Goal: Task Accomplishment & Management: Manage account settings

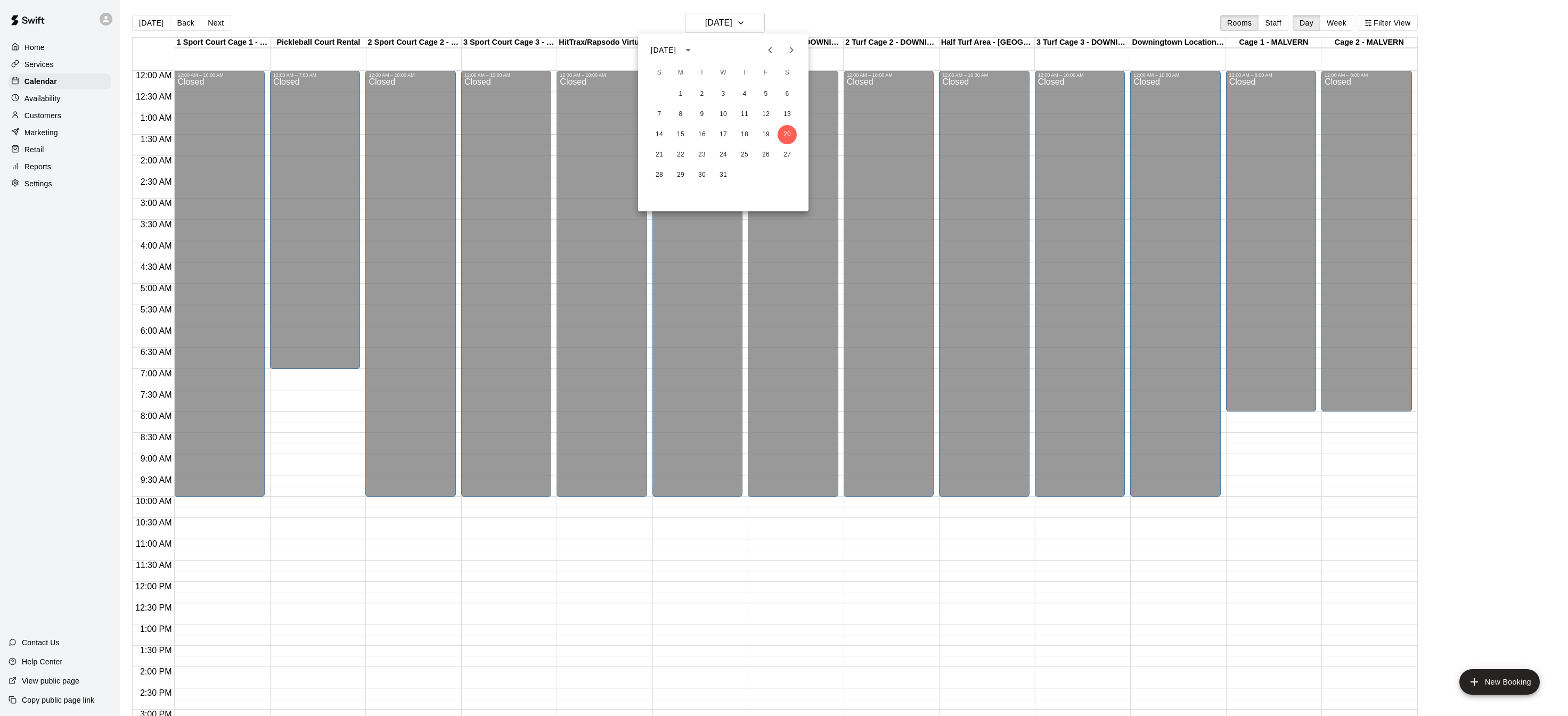
scroll to position [305, 0]
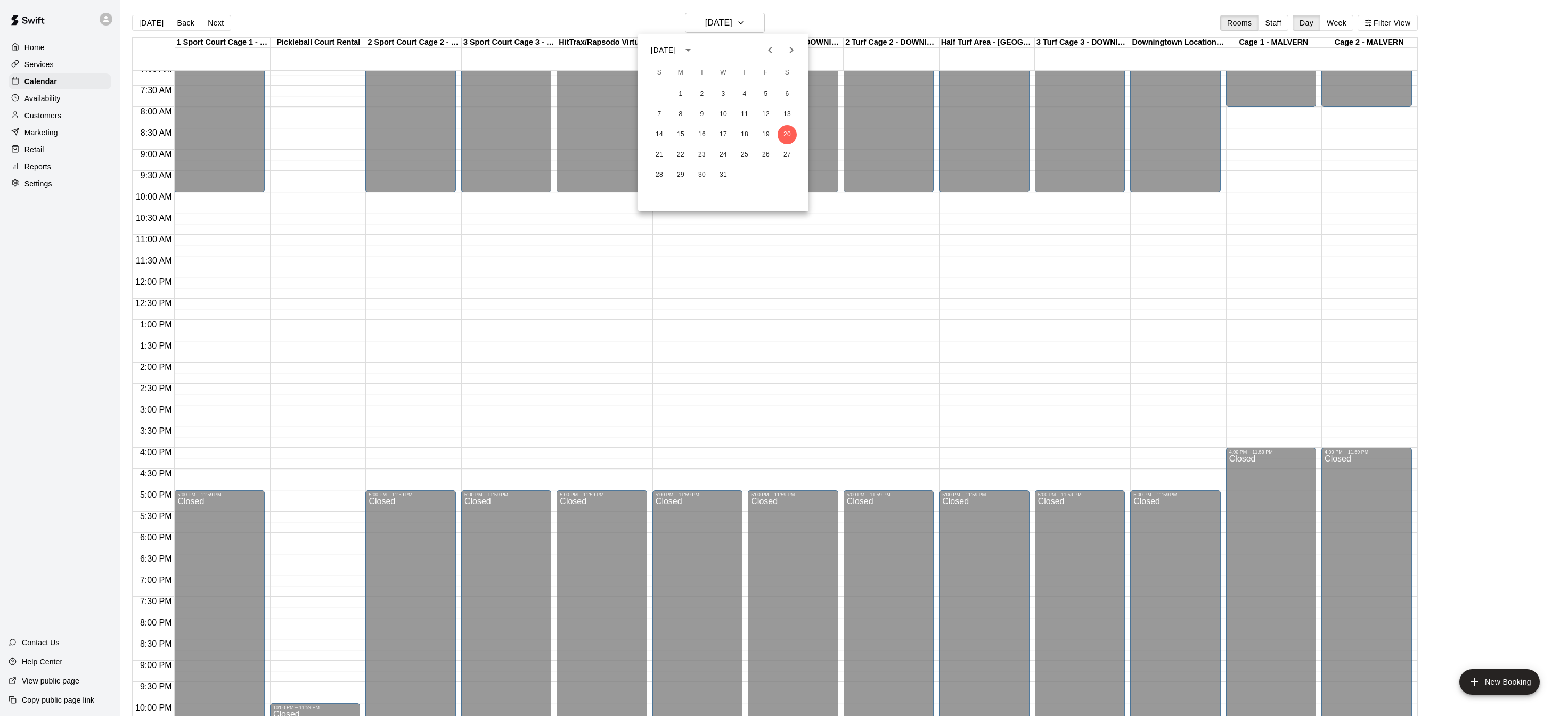
click at [26, 184] on div at bounding box center [784, 358] width 1568 height 716
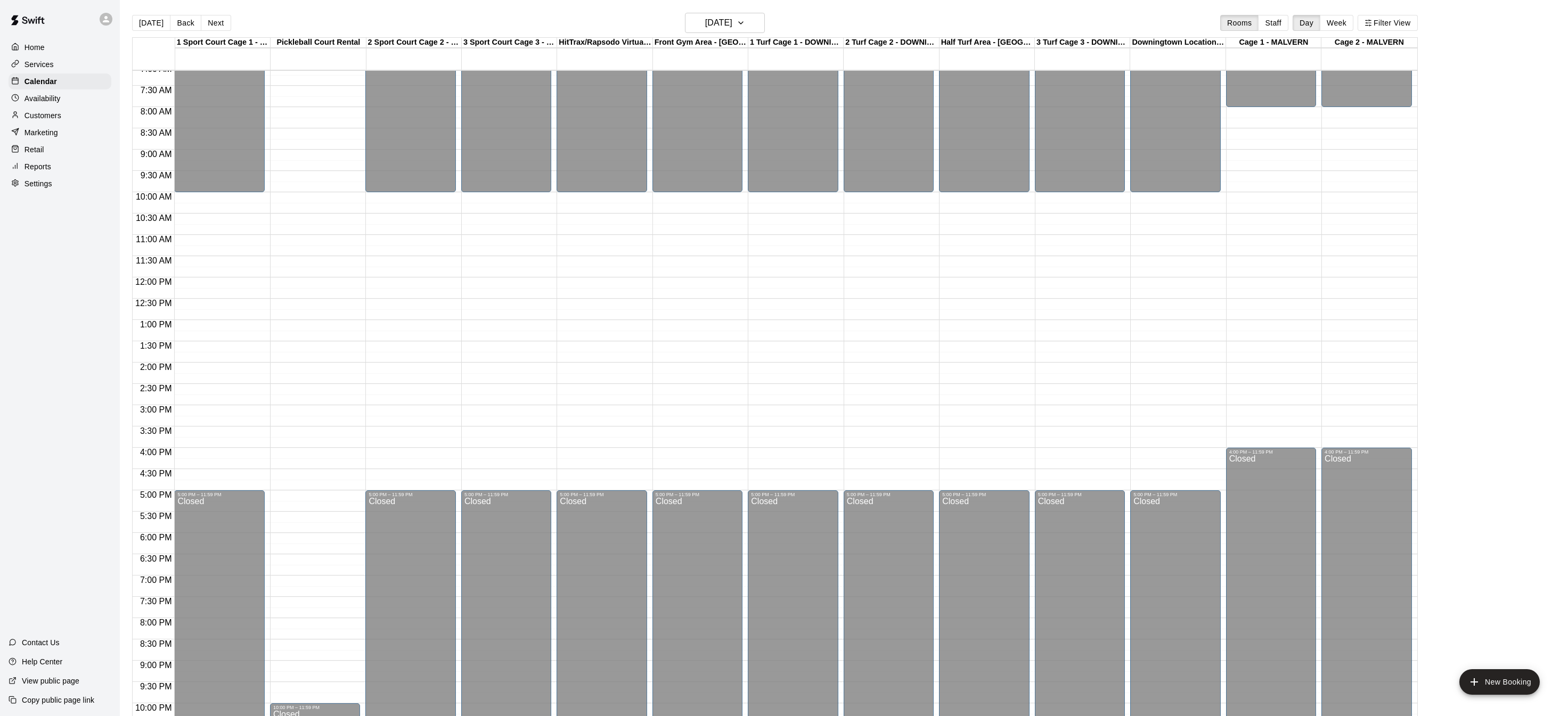
click at [26, 184] on div "[DATE] S M T W T F S 1 2 3 4 5 6 7 8 9 10 11 12 13 14 15 16 17 18 19 20 21 22 2…" at bounding box center [784, 358] width 1568 height 716
click at [26, 184] on p "Settings" at bounding box center [38, 183] width 28 height 11
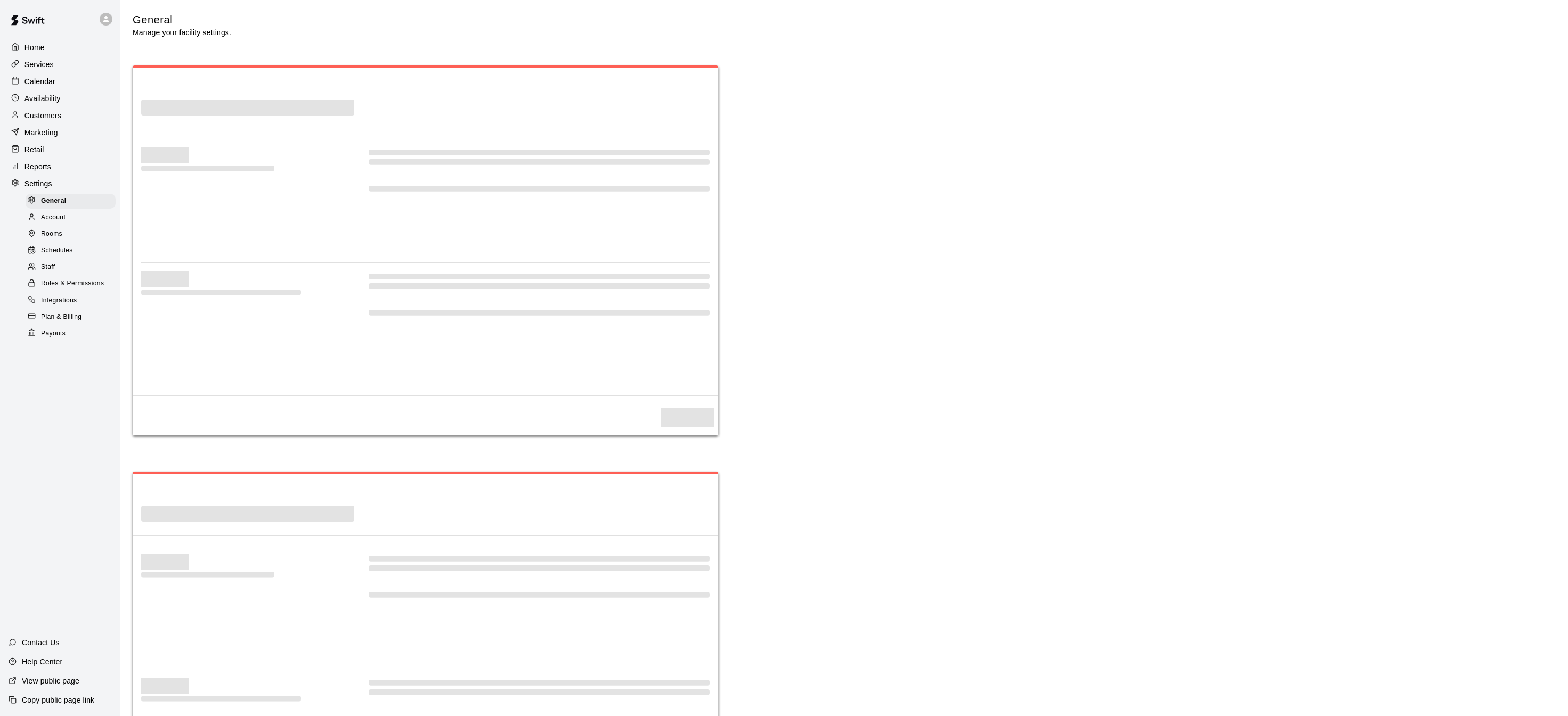
select select "**"
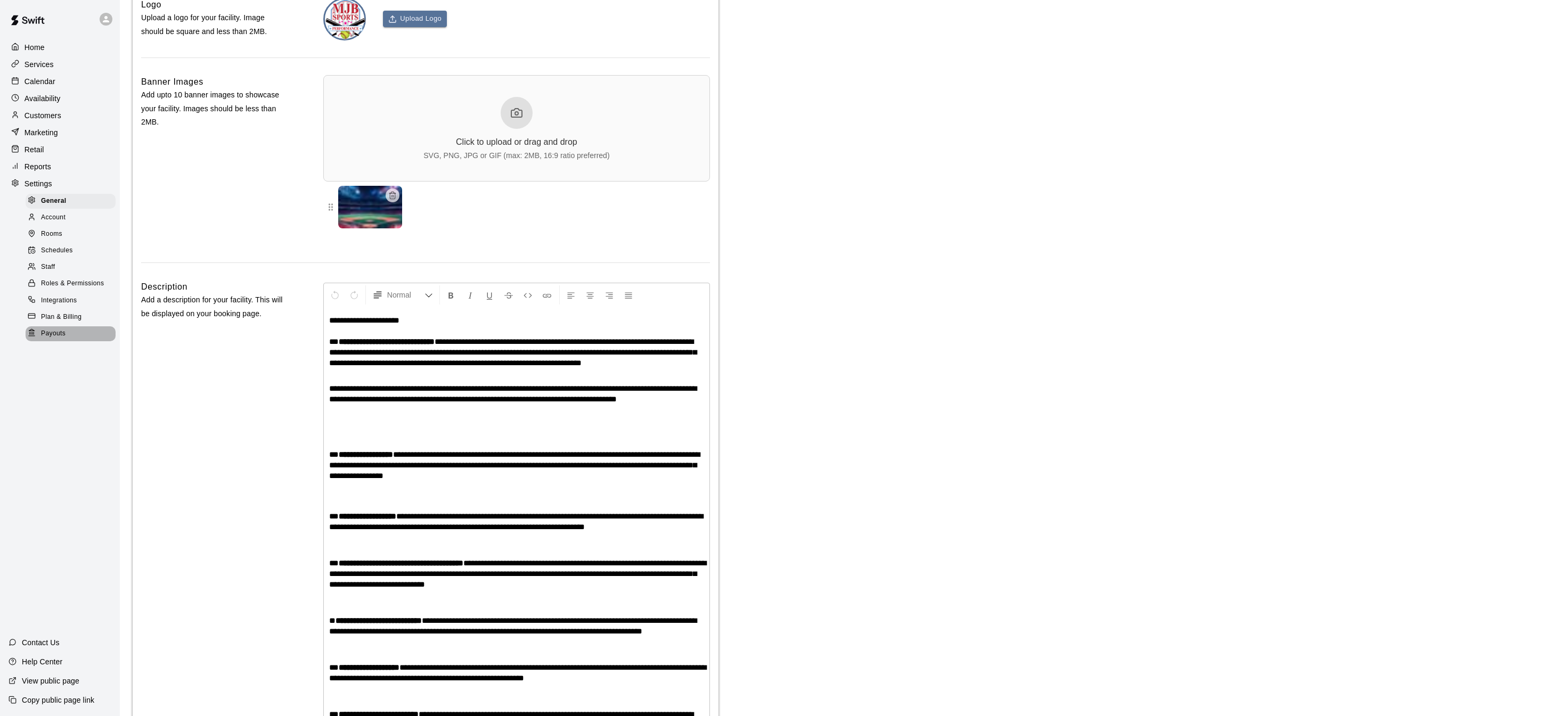
scroll to position [2278, 0]
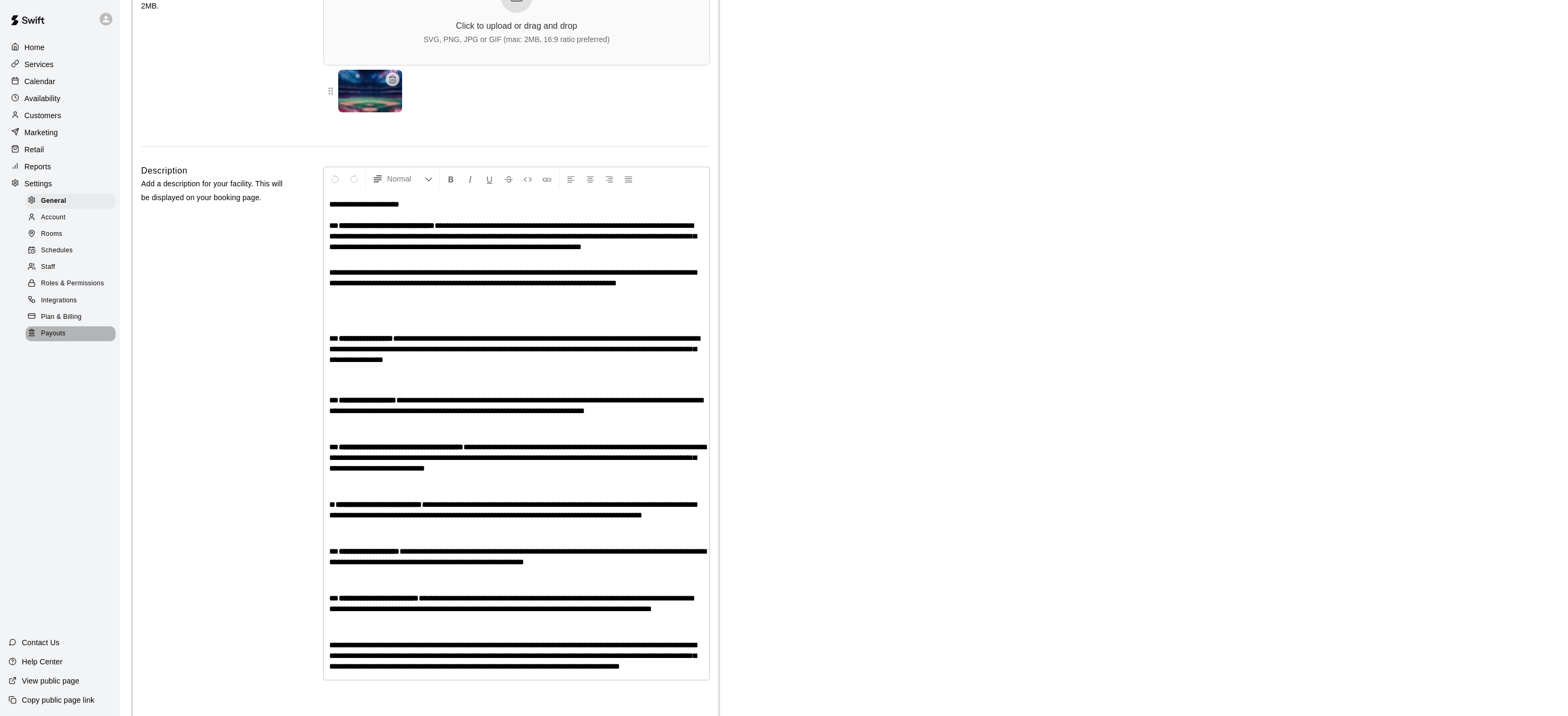
click at [61, 331] on span "Payouts" at bounding box center [53, 334] width 24 height 11
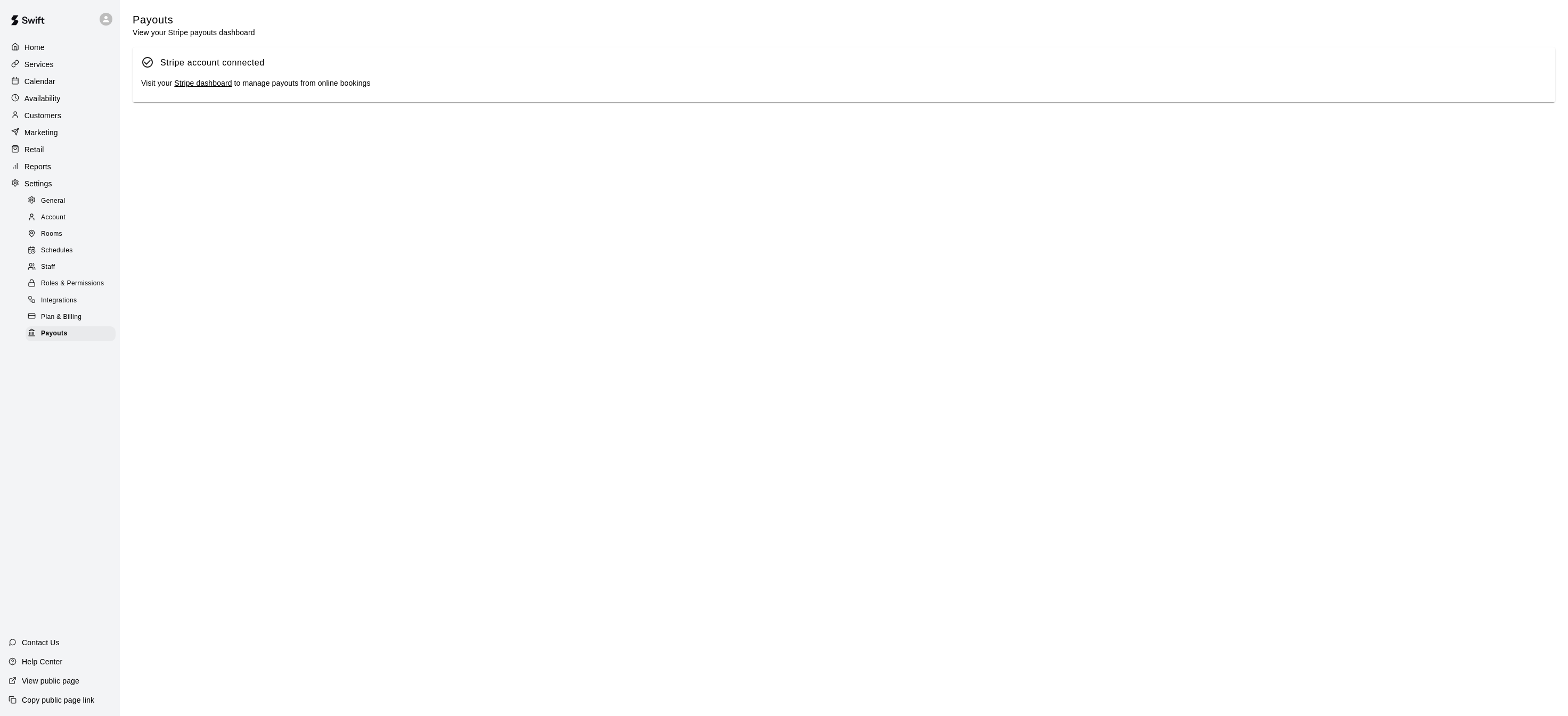
click at [220, 87] on link "Stripe dashboard" at bounding box center [203, 83] width 58 height 9
click at [46, 82] on p "Calendar" at bounding box center [40, 81] width 31 height 11
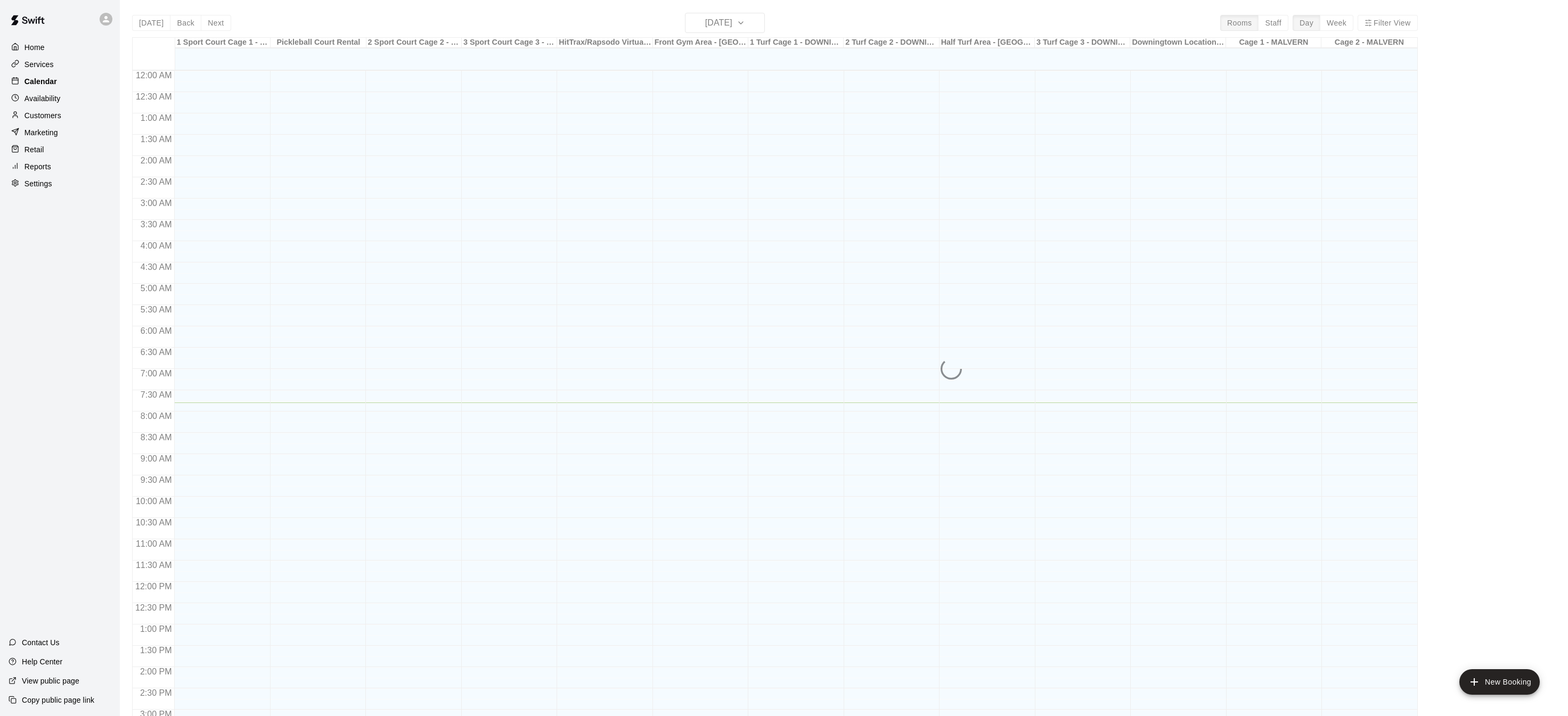
scroll to position [332, 0]
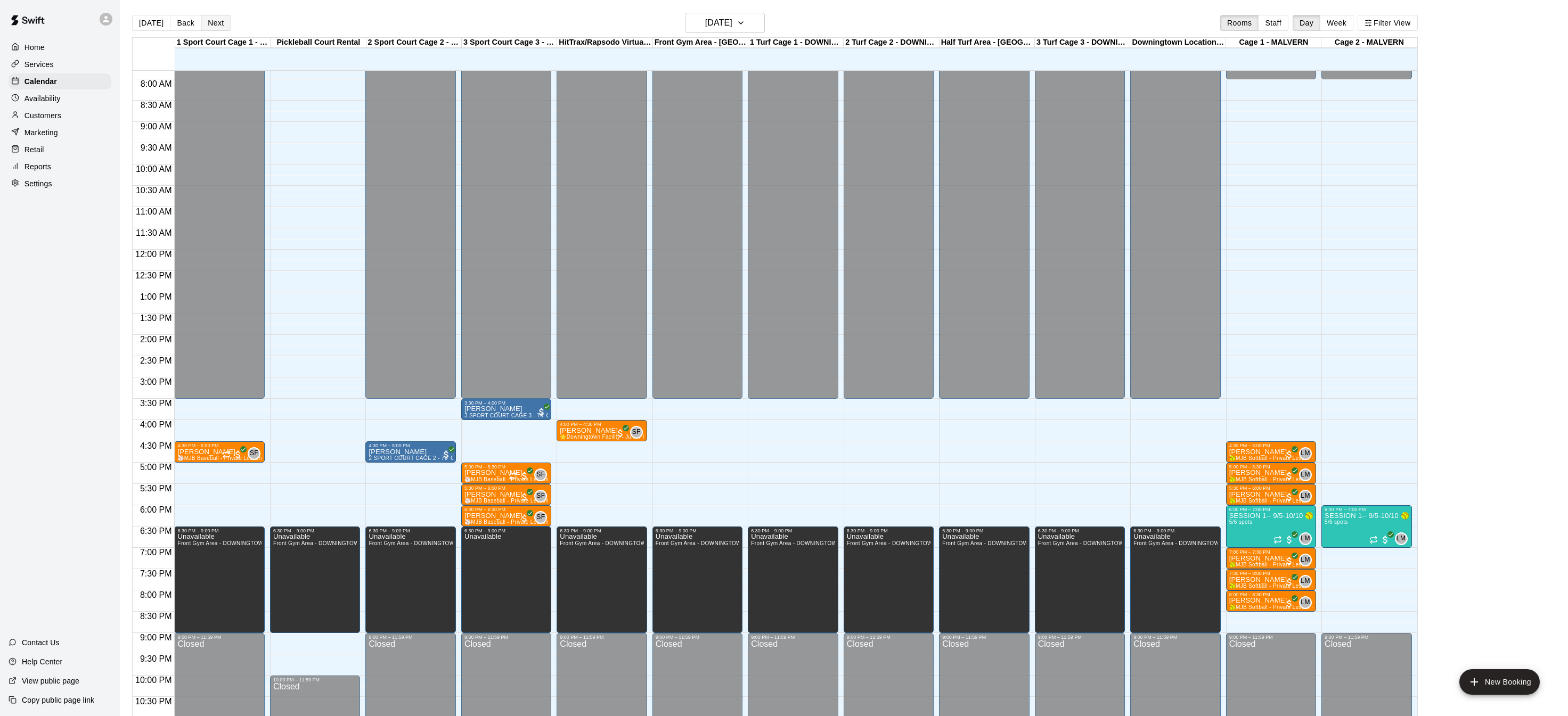
click at [203, 24] on button "Next" at bounding box center [215, 23] width 30 height 16
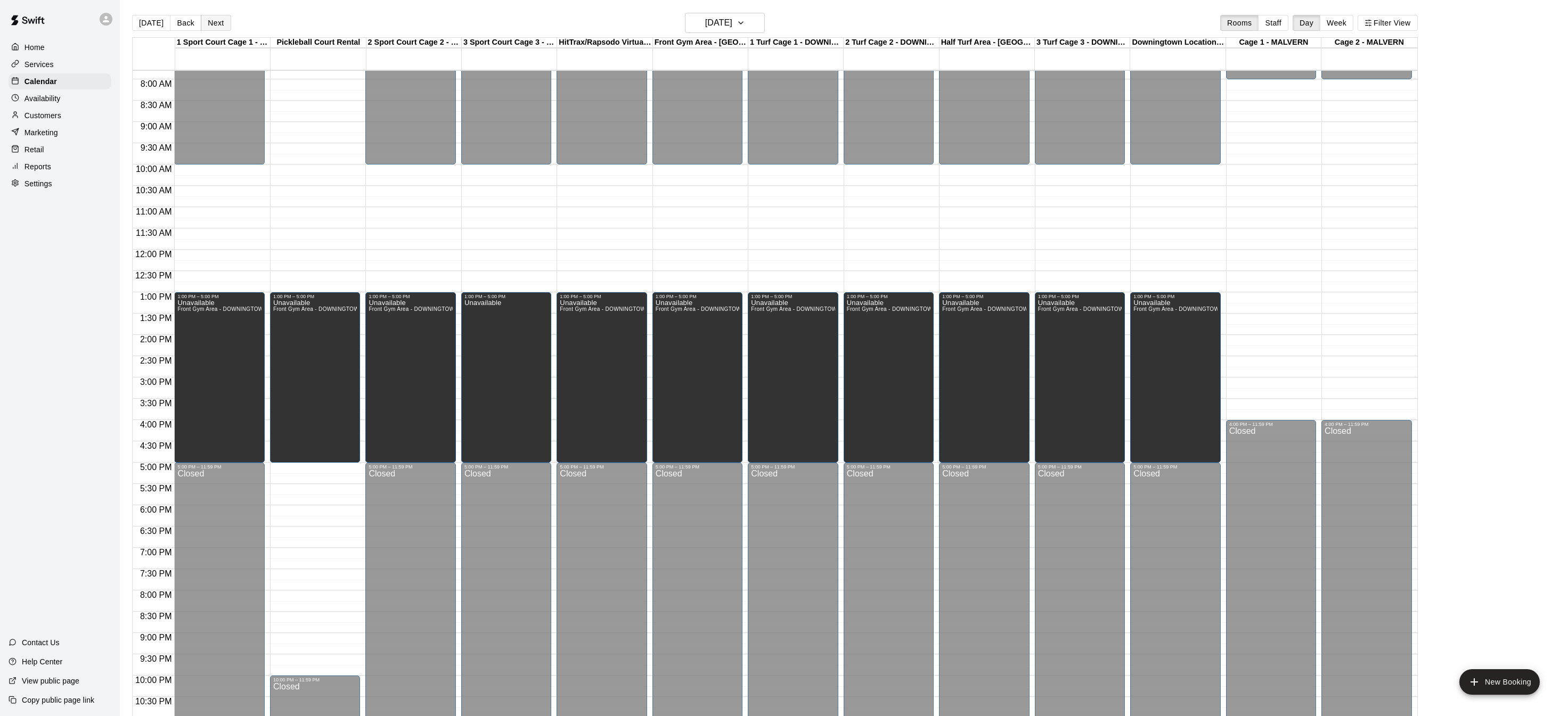
click at [203, 24] on button "Next" at bounding box center [215, 23] width 30 height 16
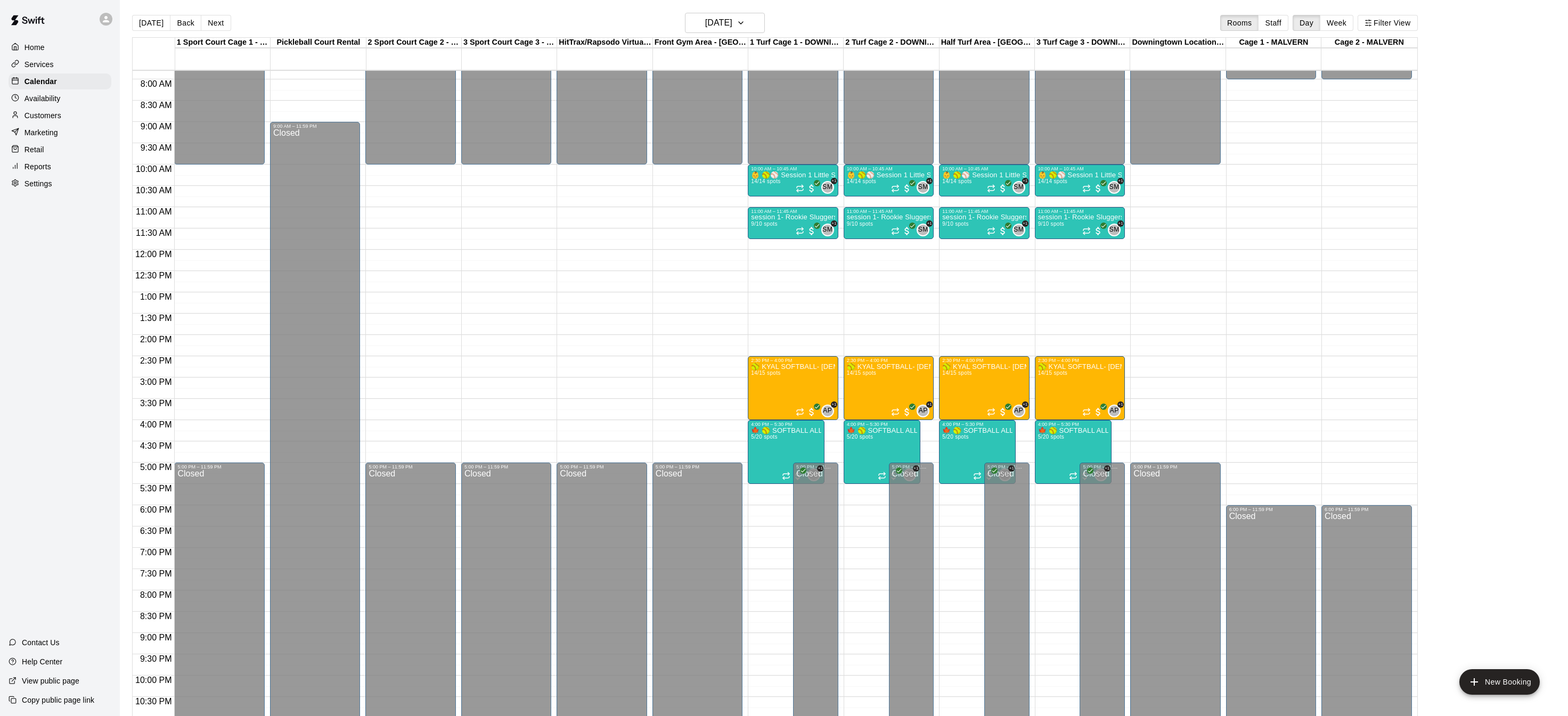
click at [202, 24] on button "Next" at bounding box center [215, 23] width 30 height 16
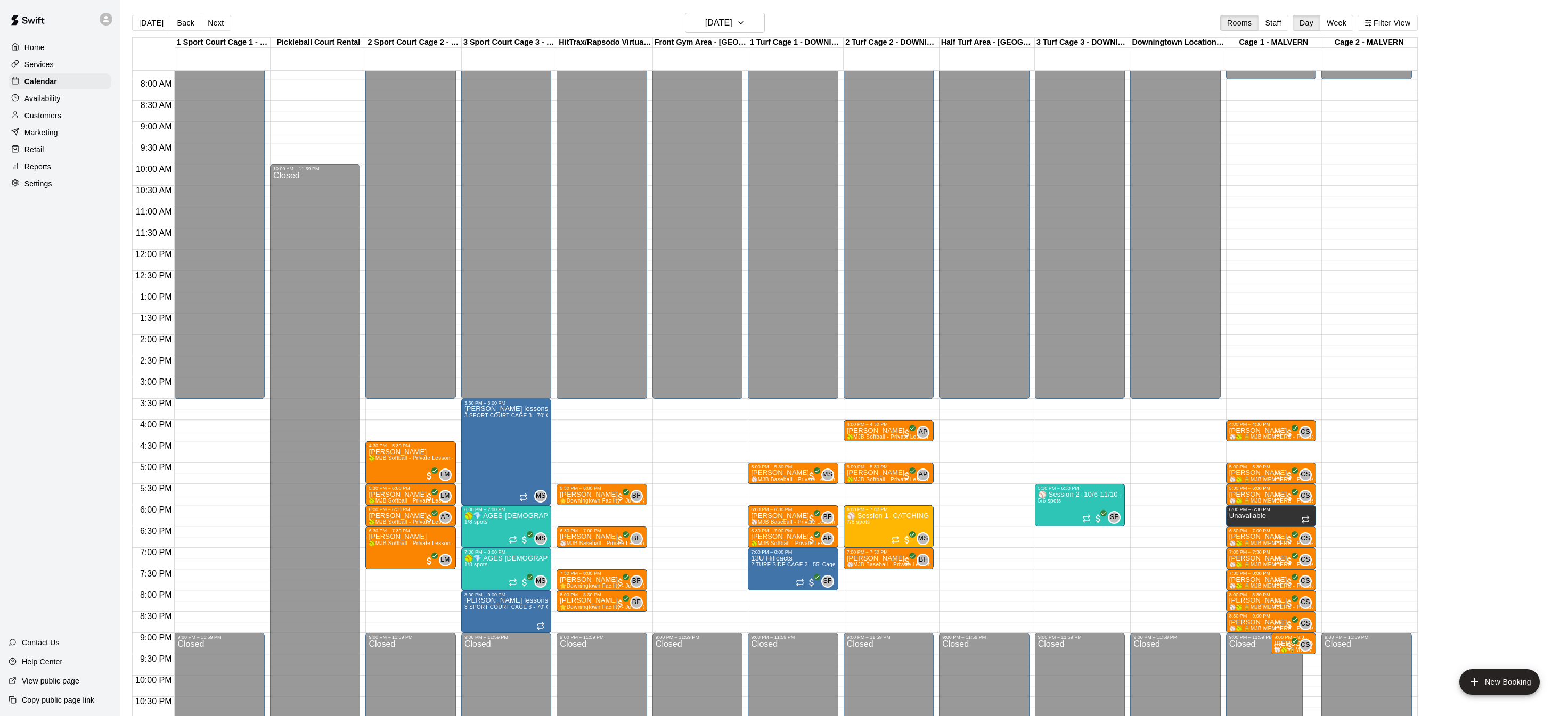
click at [45, 48] on div "Home" at bounding box center [60, 47] width 103 height 16
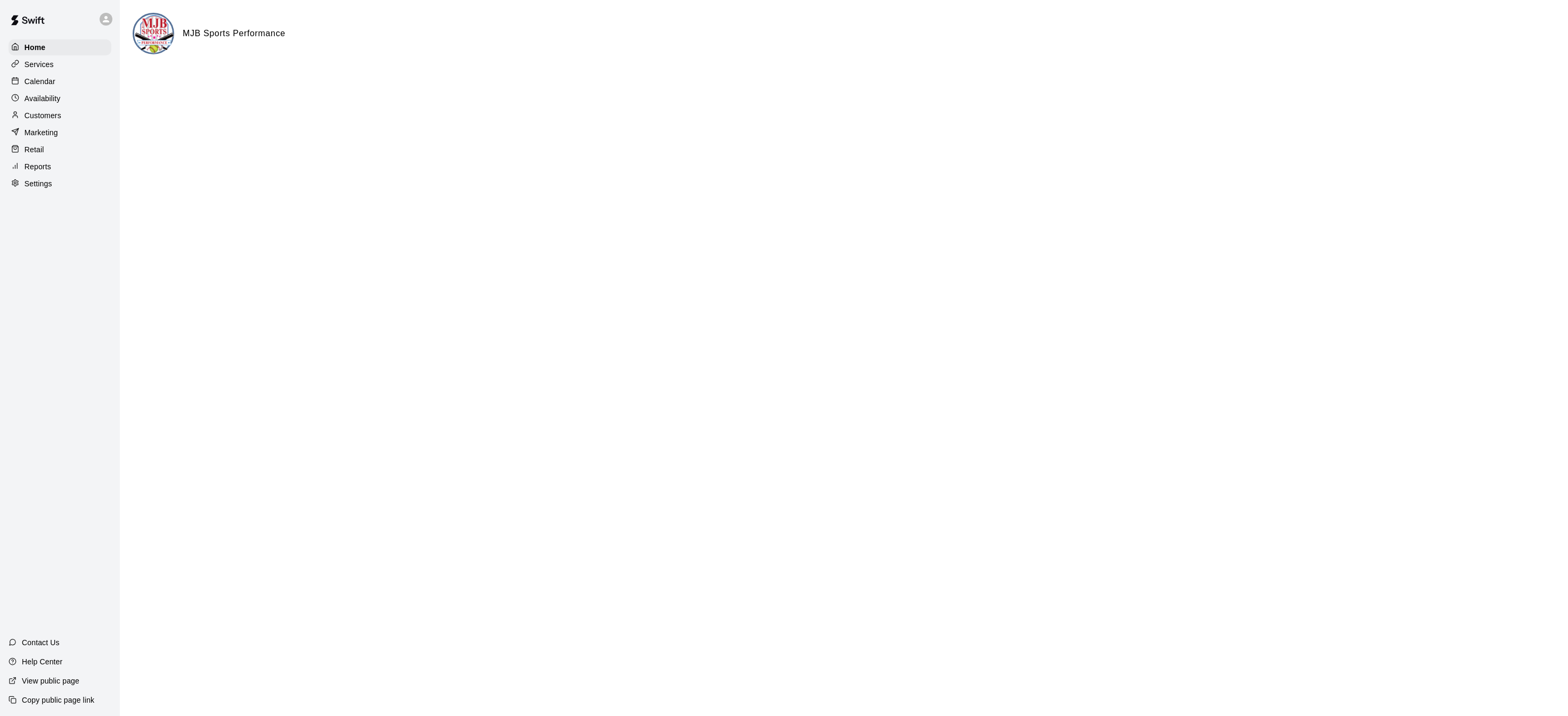
click at [57, 78] on div "Calendar" at bounding box center [60, 81] width 103 height 16
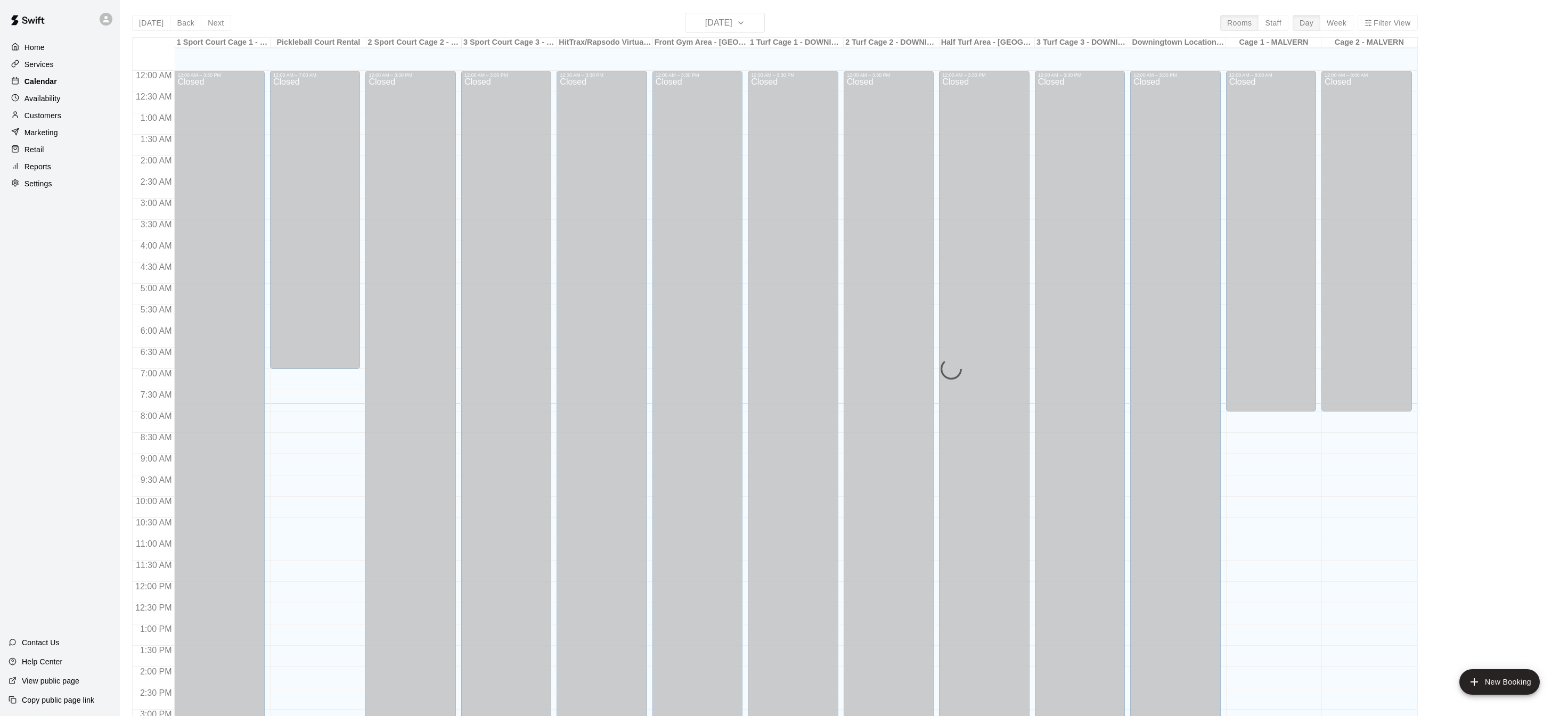
scroll to position [332, 0]
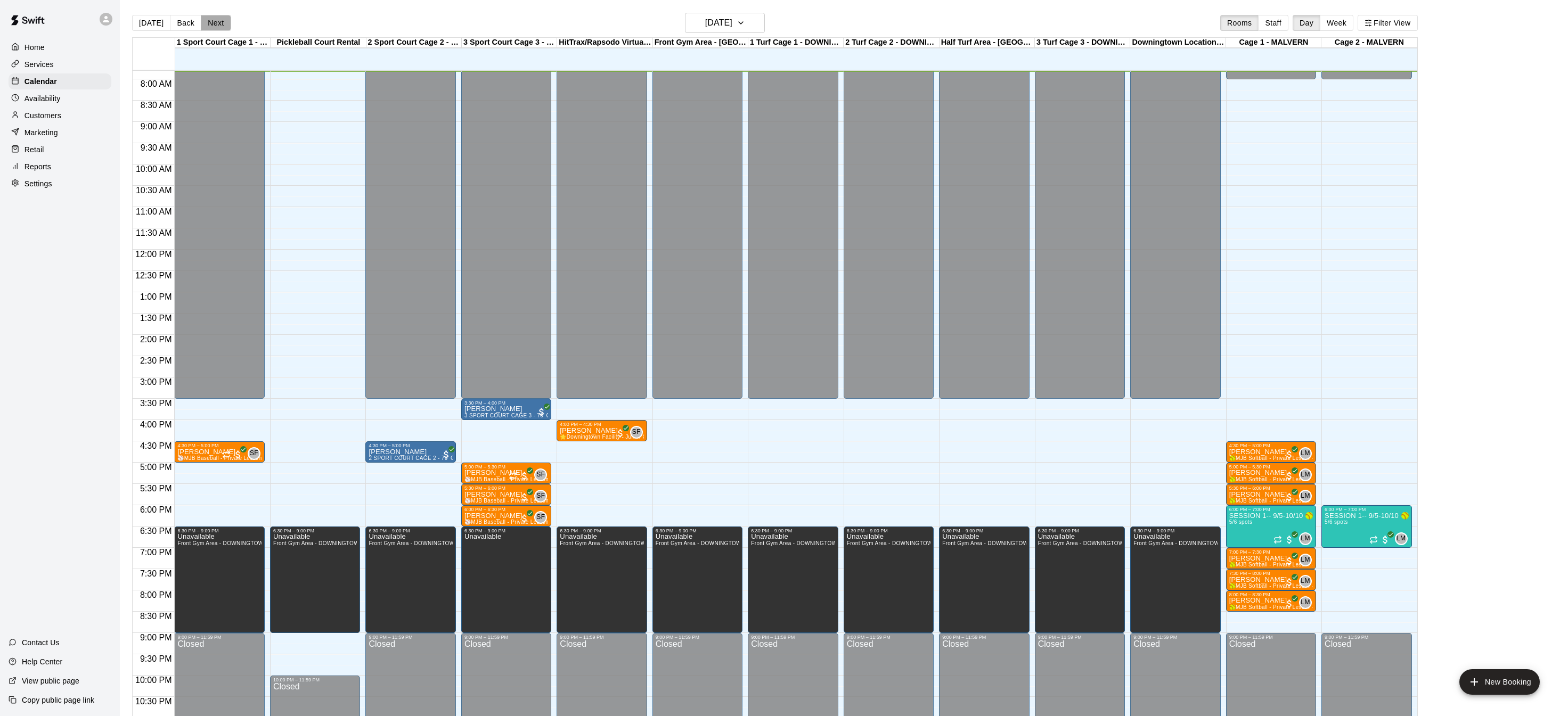
click at [205, 19] on button "Next" at bounding box center [215, 23] width 30 height 16
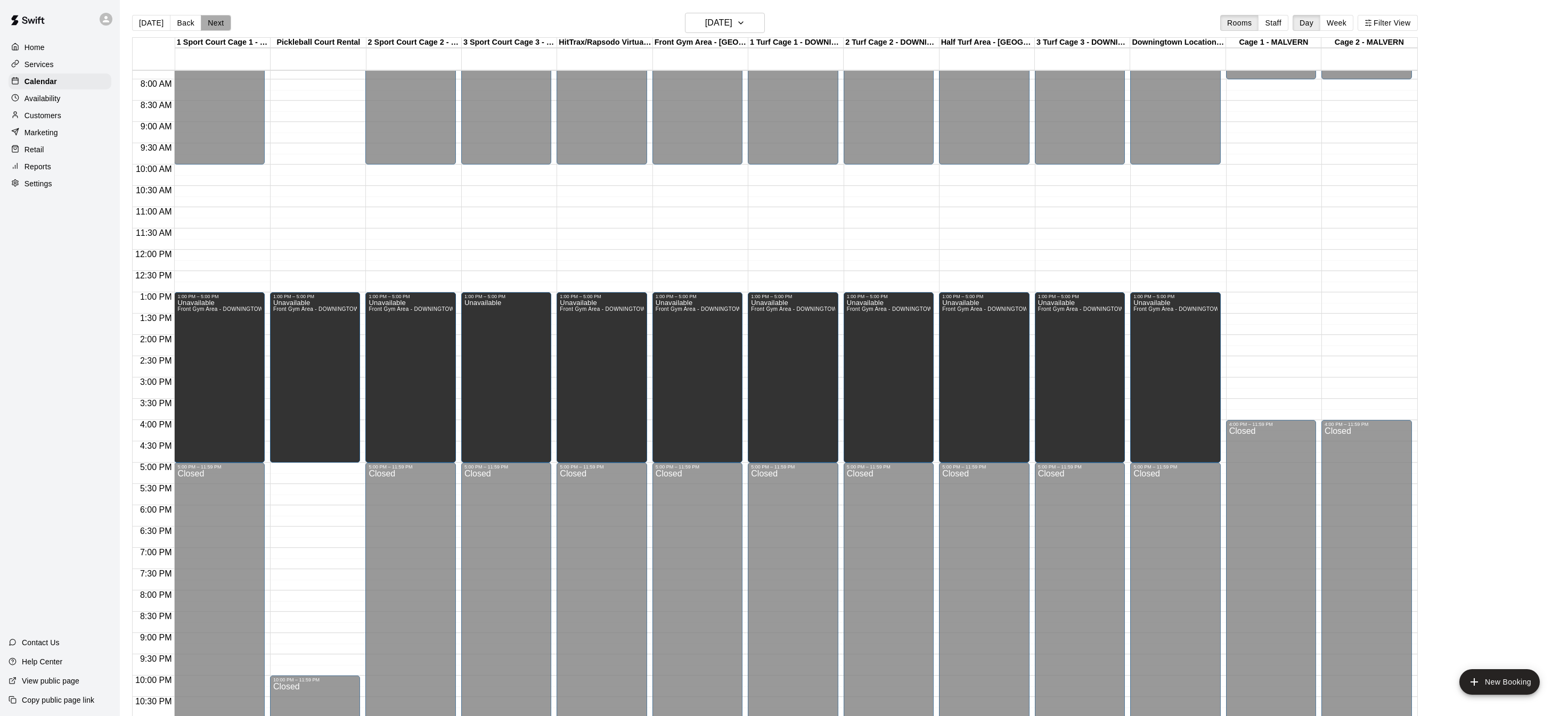
click at [205, 19] on button "Next" at bounding box center [215, 23] width 30 height 16
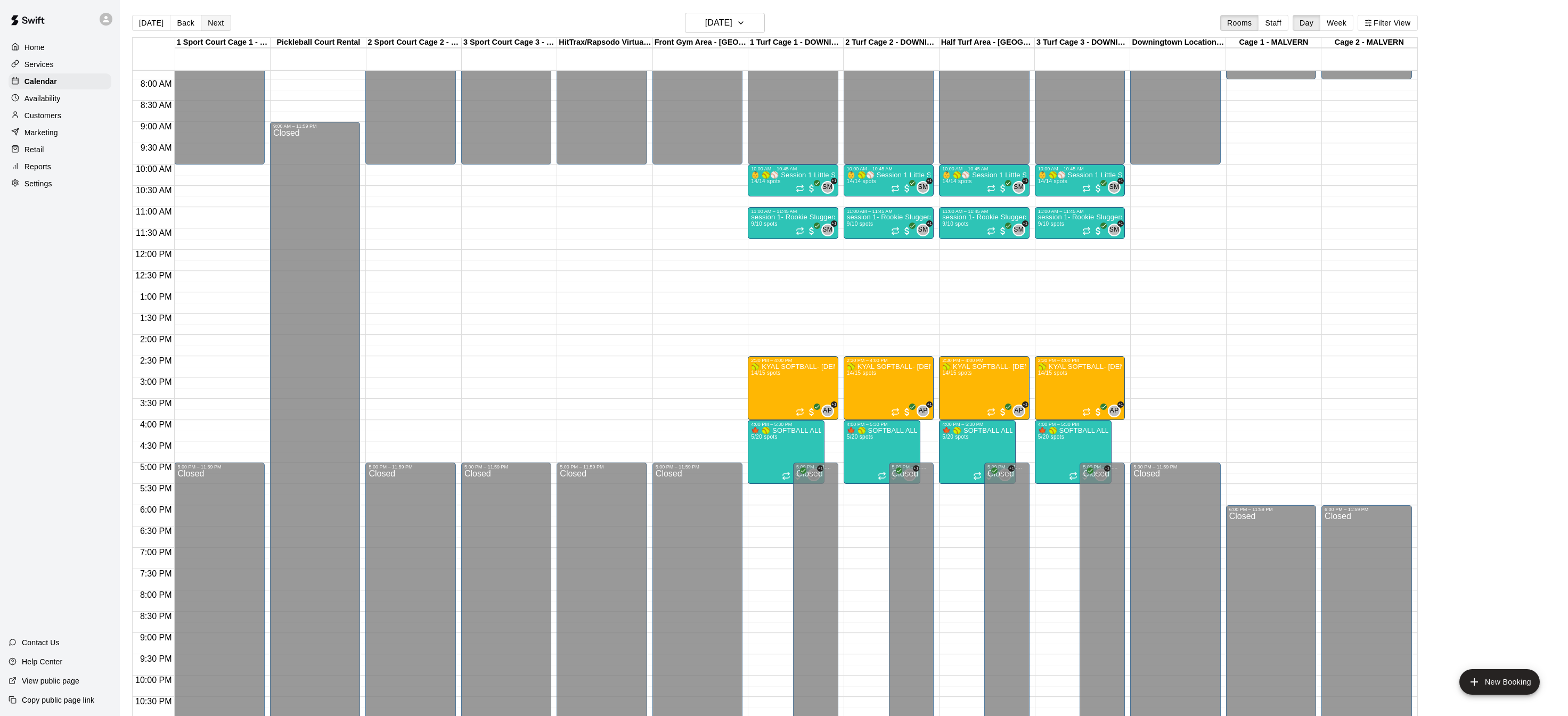
click at [205, 19] on button "Next" at bounding box center [215, 23] width 30 height 16
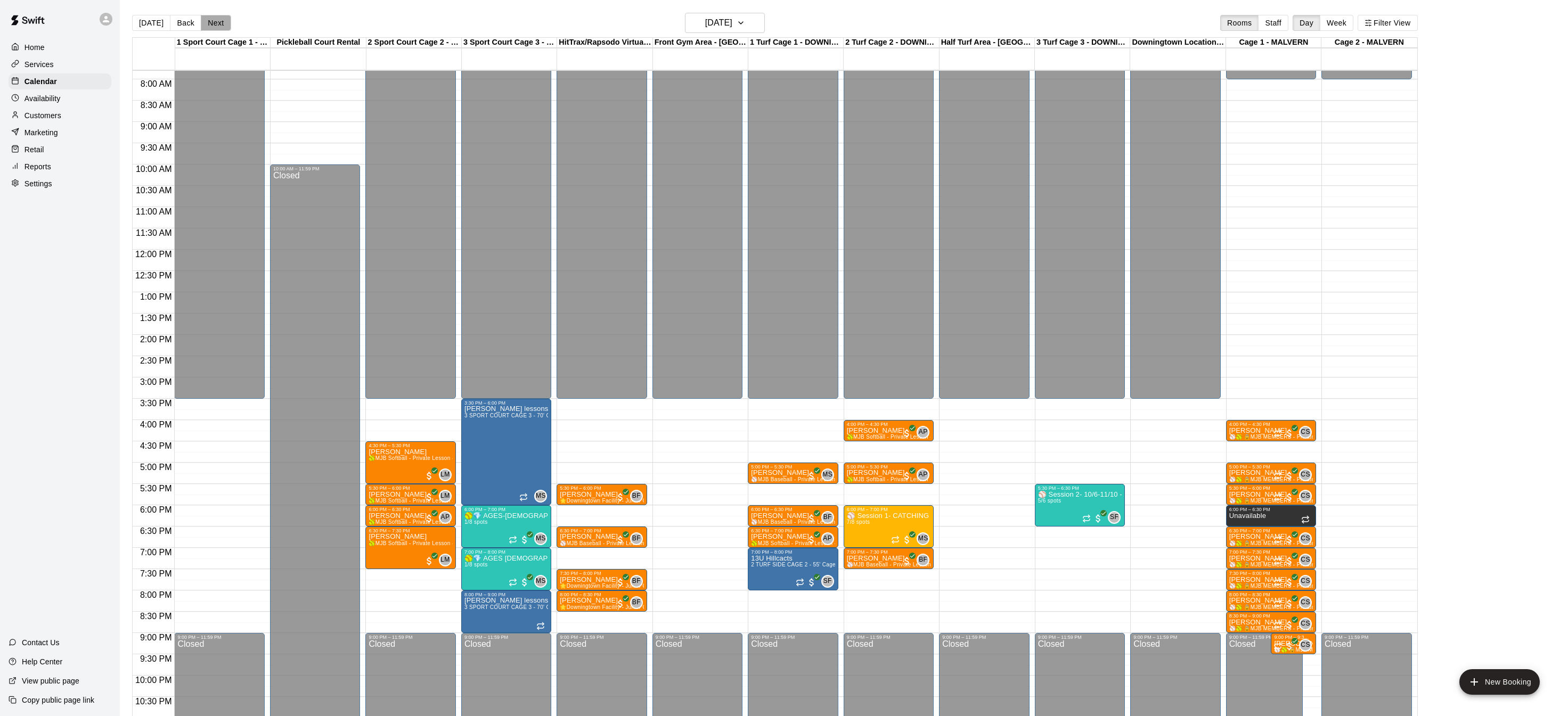
click at [205, 19] on button "Next" at bounding box center [215, 23] width 30 height 16
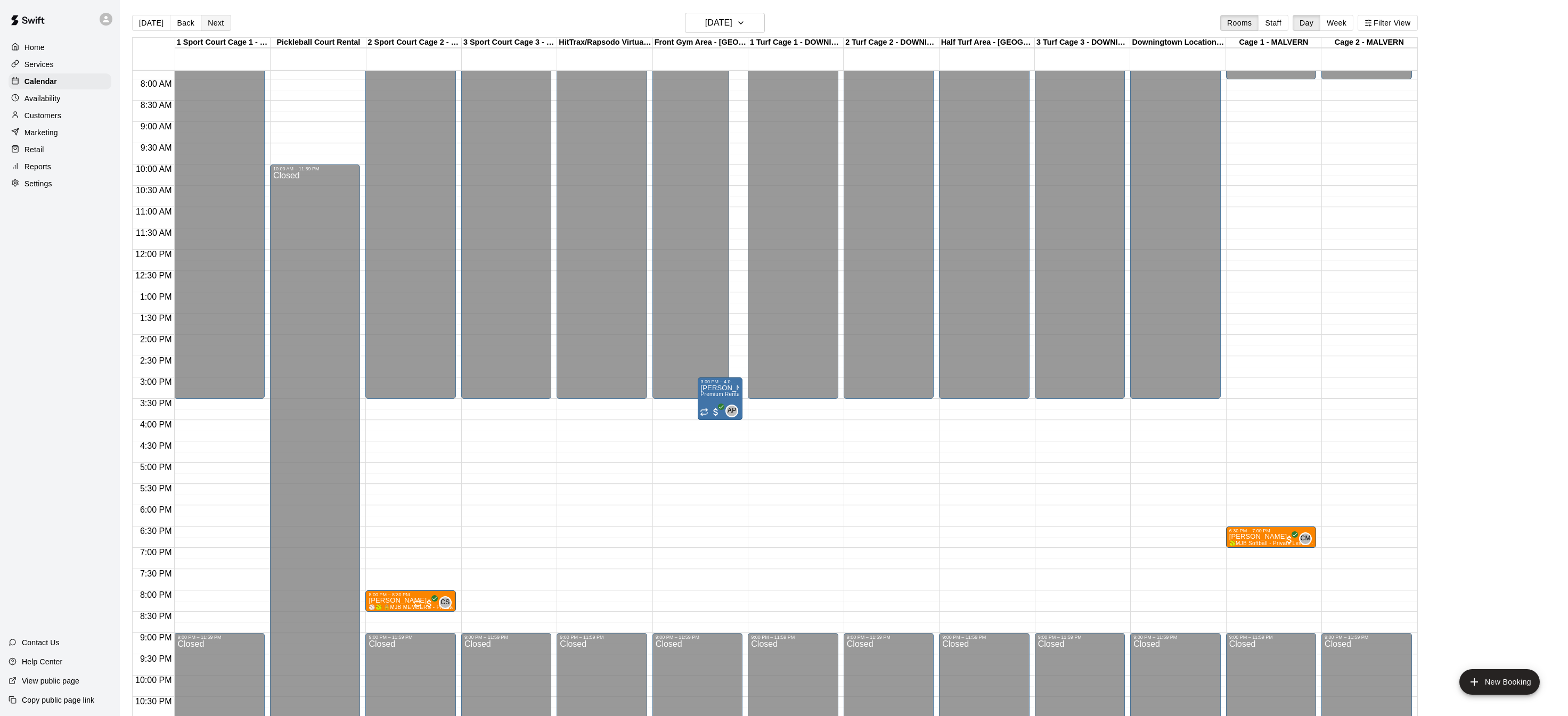
click at [205, 19] on button "Next" at bounding box center [215, 23] width 30 height 16
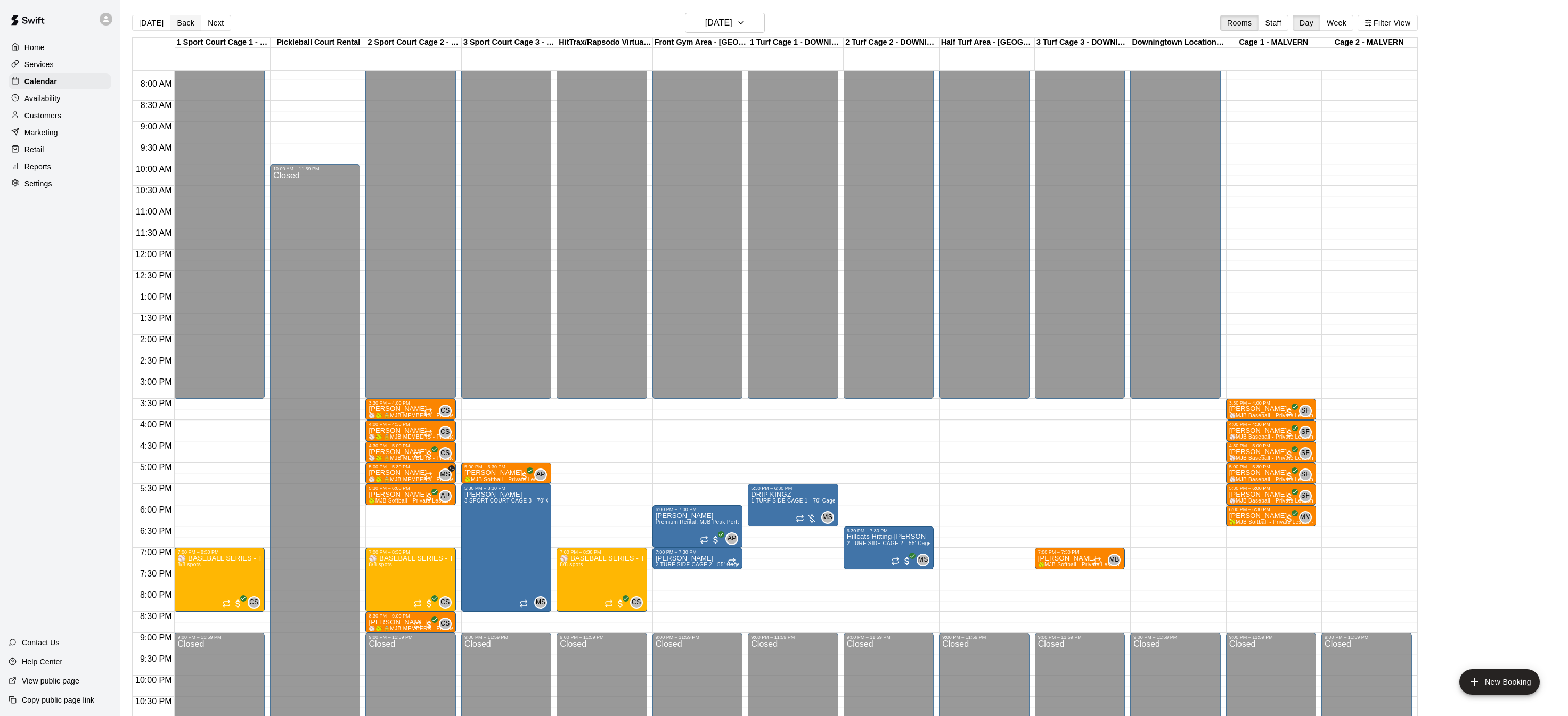
click at [182, 21] on button "Back" at bounding box center [185, 23] width 31 height 16
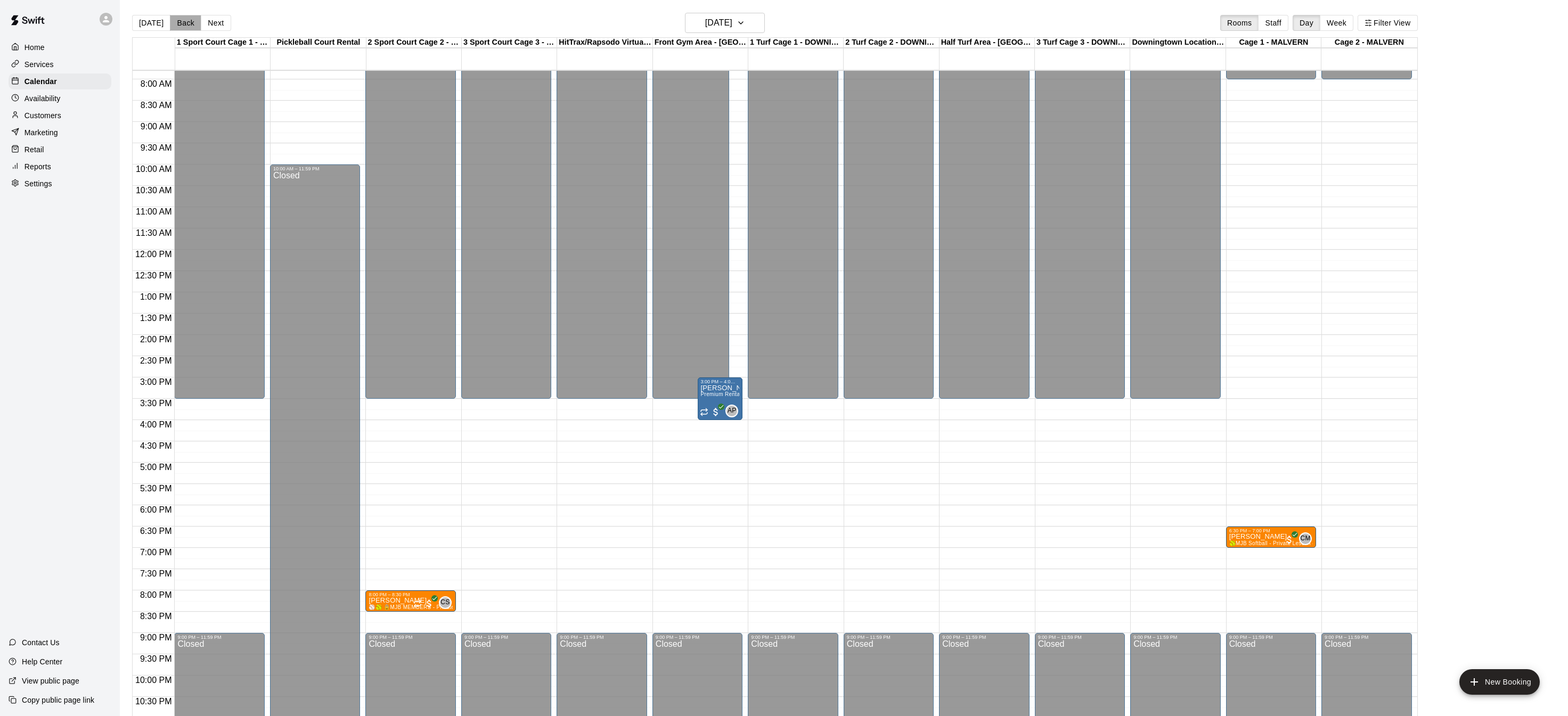
click at [182, 21] on button "Back" at bounding box center [185, 23] width 31 height 16
